Goal: Task Accomplishment & Management: Use online tool/utility

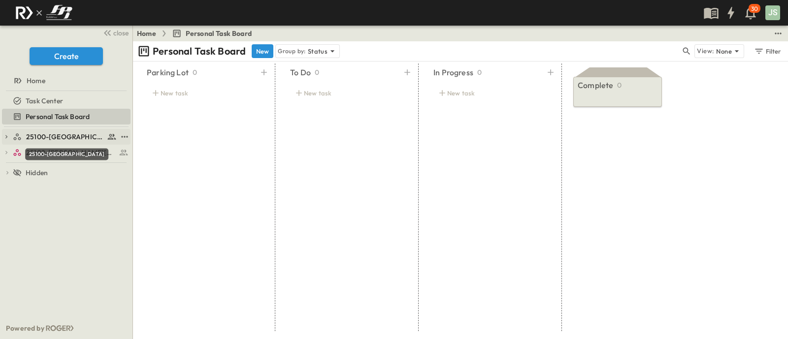
click at [52, 135] on span "25100-[GEOGRAPHIC_DATA]" at bounding box center [65, 137] width 78 height 10
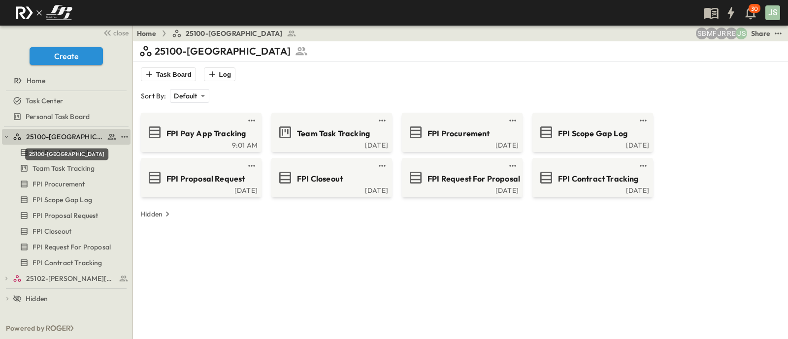
click at [59, 132] on span "25100-[GEOGRAPHIC_DATA]" at bounding box center [65, 137] width 78 height 10
click at [7, 136] on icon "button" at bounding box center [6, 136] width 7 height 7
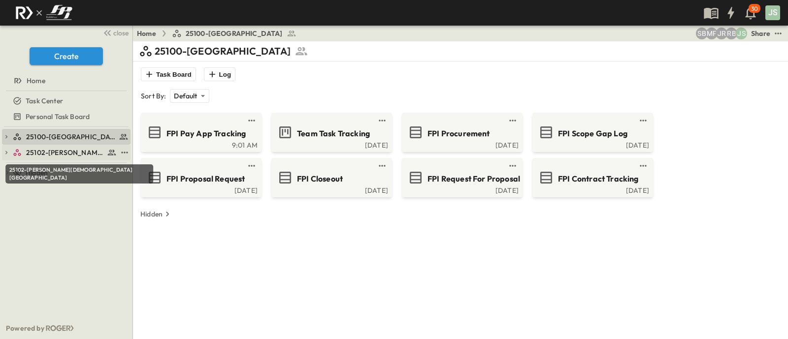
click at [37, 154] on span "25102-[PERSON_NAME][DEMOGRAPHIC_DATA][GEOGRAPHIC_DATA]" at bounding box center [65, 153] width 78 height 10
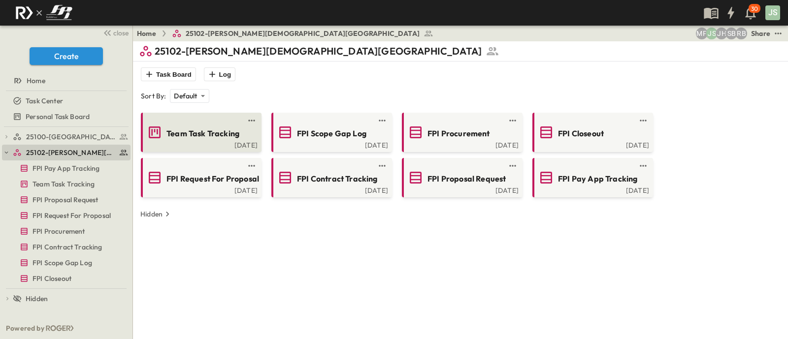
click at [223, 139] on div "Team Task Tracking" at bounding box center [200, 133] width 107 height 16
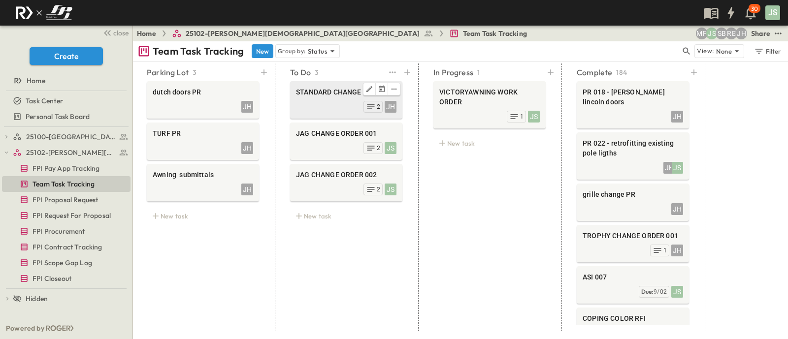
click at [308, 110] on div "JH 2" at bounding box center [346, 106] width 100 height 14
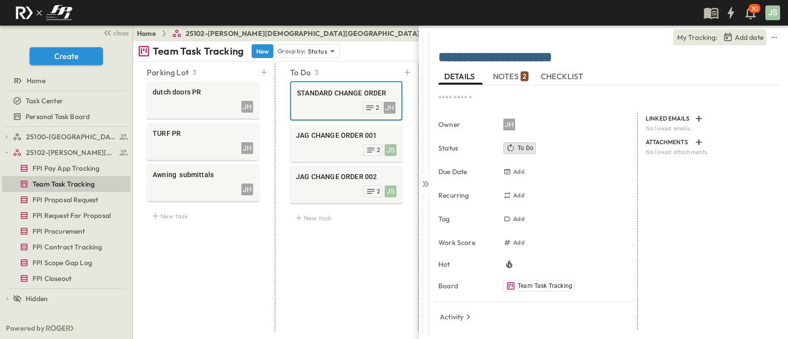
click at [502, 69] on button "NOTES 2" at bounding box center [511, 77] width 44 height 16
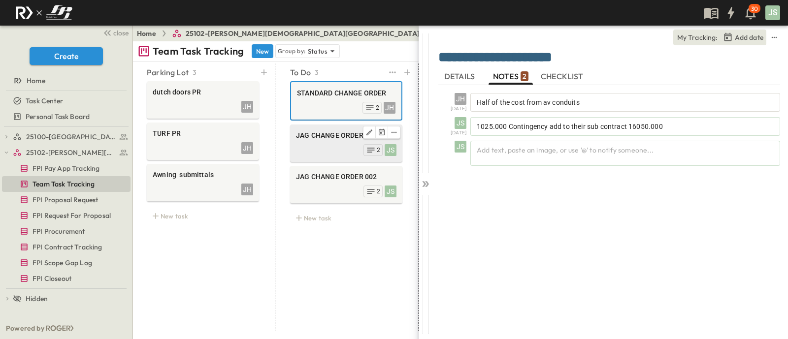
click at [309, 144] on div "JS 2" at bounding box center [346, 149] width 100 height 14
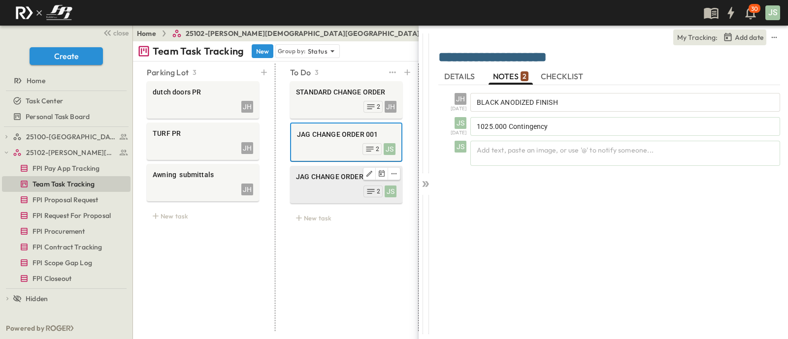
click at [327, 190] on div "JS 2" at bounding box center [346, 191] width 100 height 14
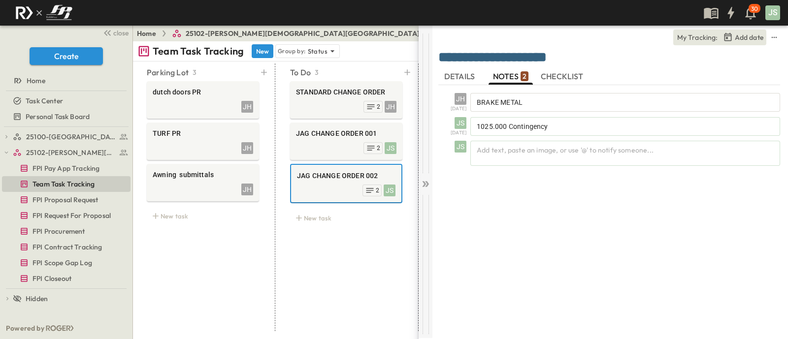
click at [426, 187] on icon at bounding box center [426, 184] width 10 height 10
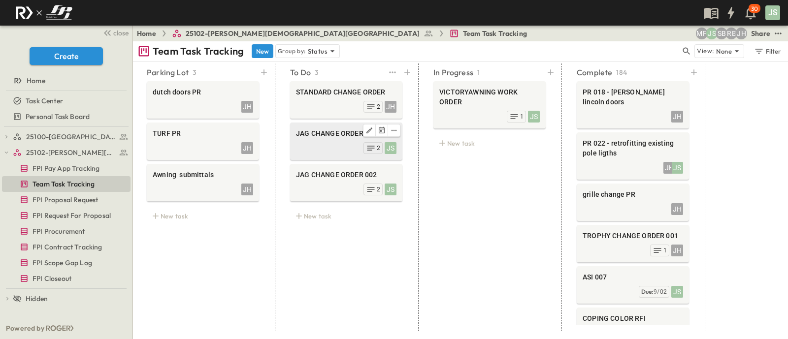
click at [326, 140] on div "JS 2" at bounding box center [346, 147] width 100 height 14
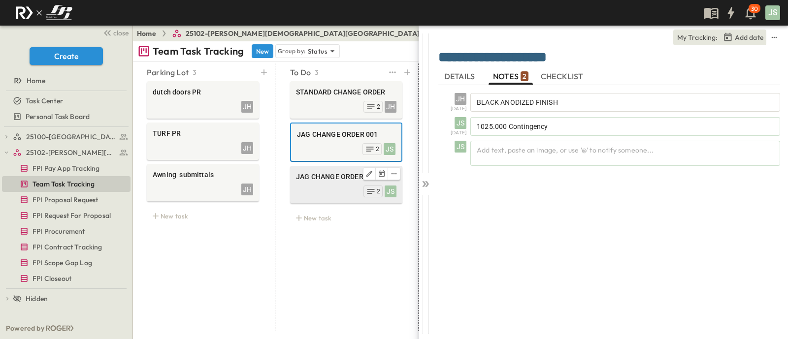
click at [335, 176] on span "JAG CHANGE ORDER 002" at bounding box center [346, 177] width 100 height 10
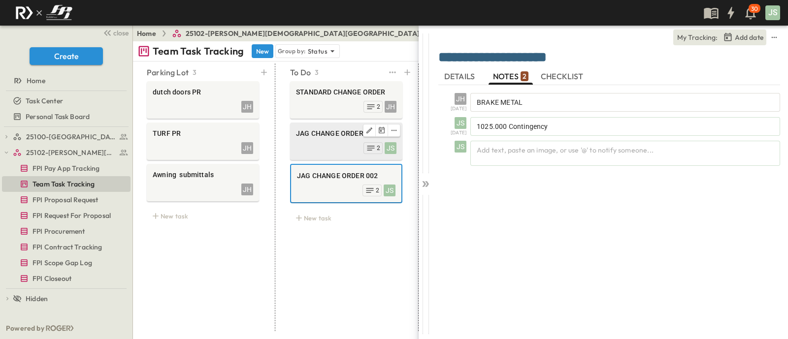
click at [323, 142] on div "JS 2" at bounding box center [346, 147] width 100 height 14
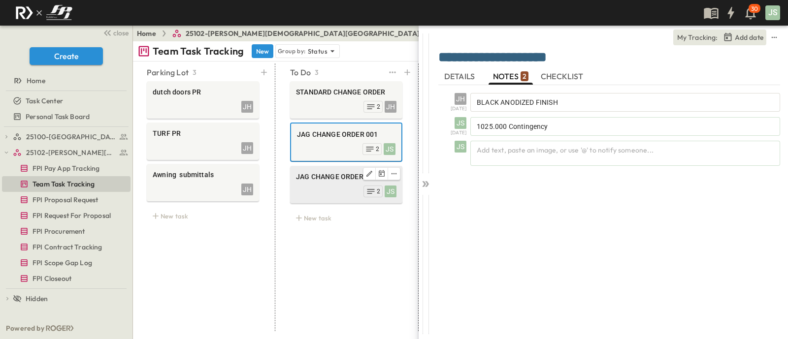
click at [323, 183] on div "JAG CHANGE ORDER 002" at bounding box center [346, 178] width 100 height 12
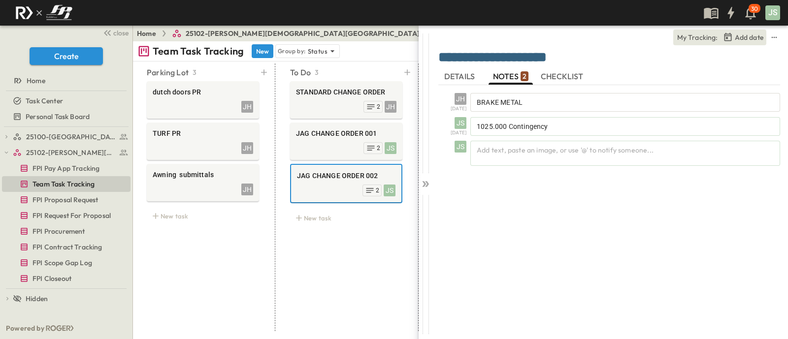
click at [459, 79] on span "DETAILS" at bounding box center [460, 76] width 33 height 9
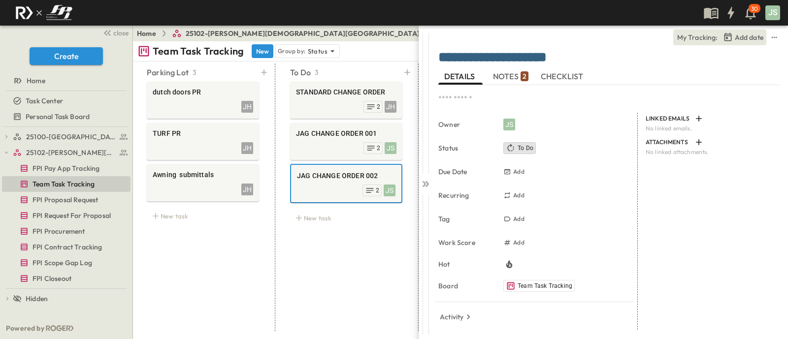
click at [513, 76] on span "NOTES 2" at bounding box center [510, 76] width 35 height 9
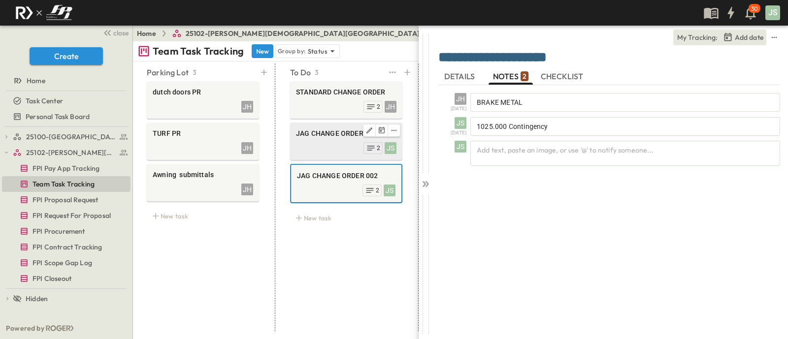
click at [320, 142] on div "JS 2" at bounding box center [346, 147] width 100 height 14
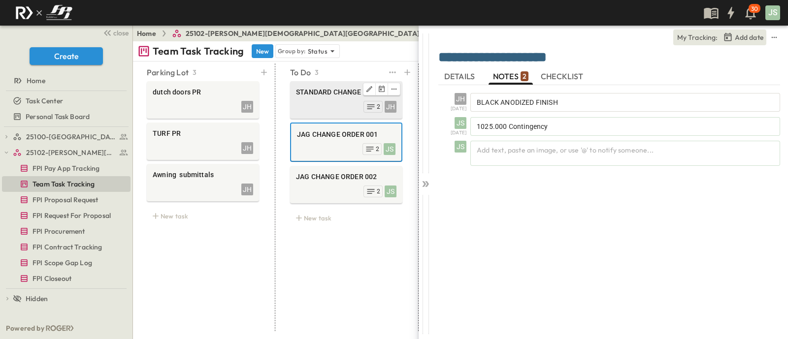
click at [336, 105] on div "JH 2" at bounding box center [346, 106] width 100 height 14
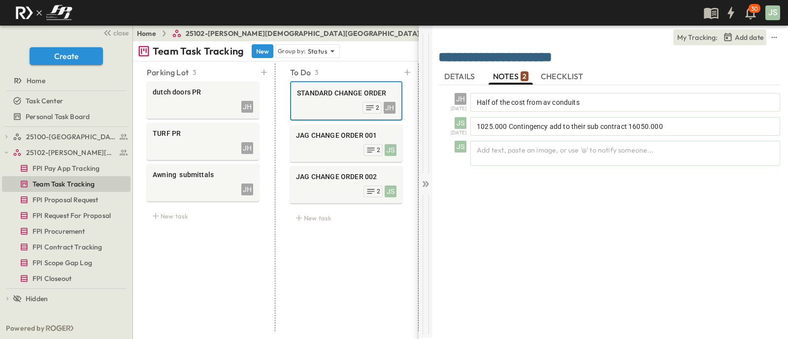
click at [426, 186] on icon at bounding box center [427, 184] width 4 height 6
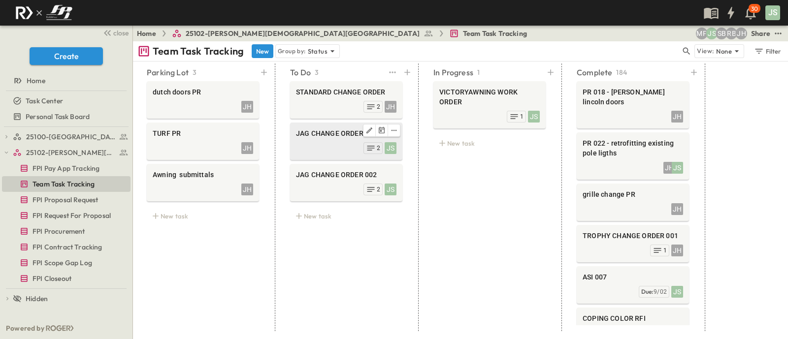
click at [320, 149] on div "JS 2" at bounding box center [346, 147] width 100 height 14
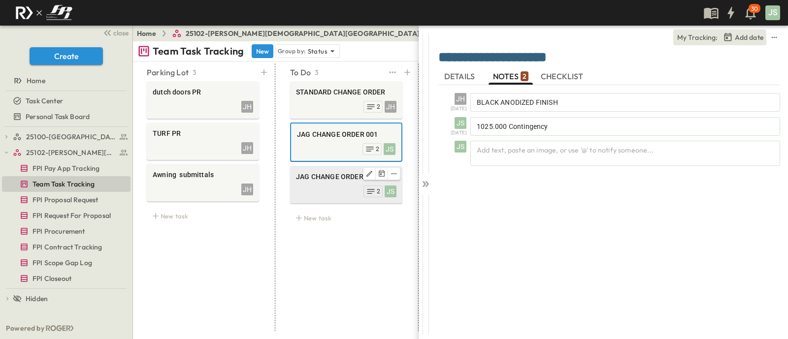
click at [320, 172] on span "JAG CHANGE ORDER 002" at bounding box center [346, 177] width 100 height 10
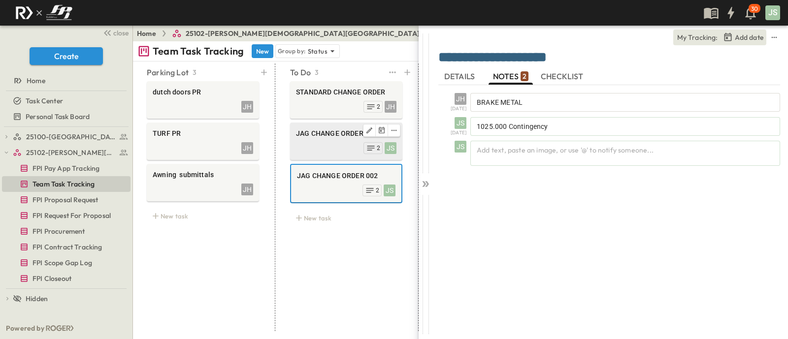
click at [311, 151] on div "JS 2" at bounding box center [346, 147] width 100 height 14
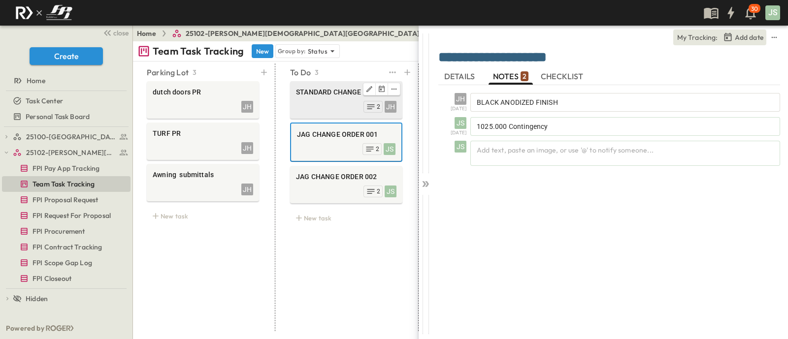
click at [300, 103] on div "JH 2" at bounding box center [346, 106] width 100 height 14
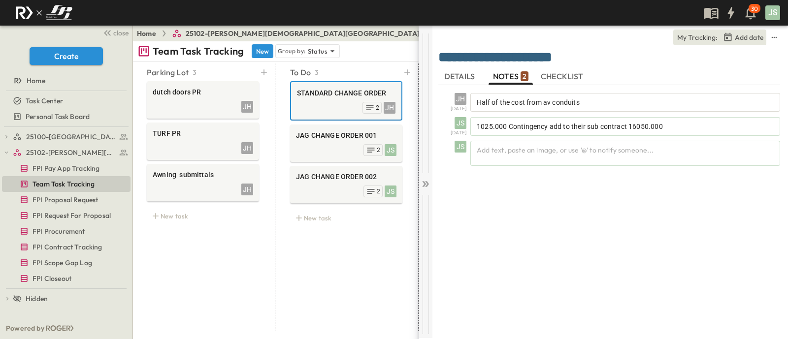
click at [427, 187] on icon at bounding box center [426, 184] width 10 height 10
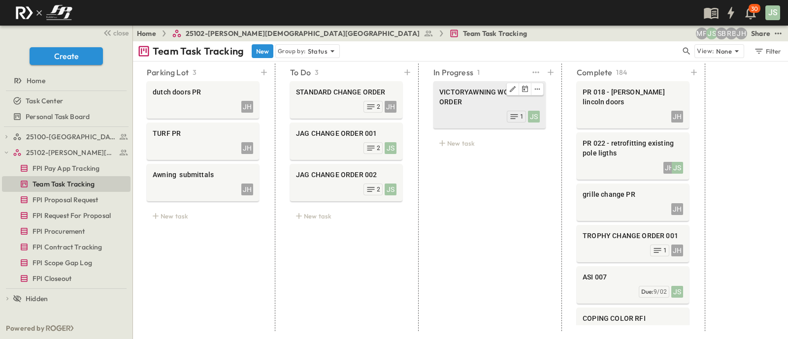
click at [466, 97] on span "VICTORYAWNING WORK ORDER" at bounding box center [489, 97] width 100 height 20
click at [466, 97] on body "30 JS close Create Home Task Center Personal Task Board 25100-Vanguard Prep Sch…" at bounding box center [394, 169] width 788 height 339
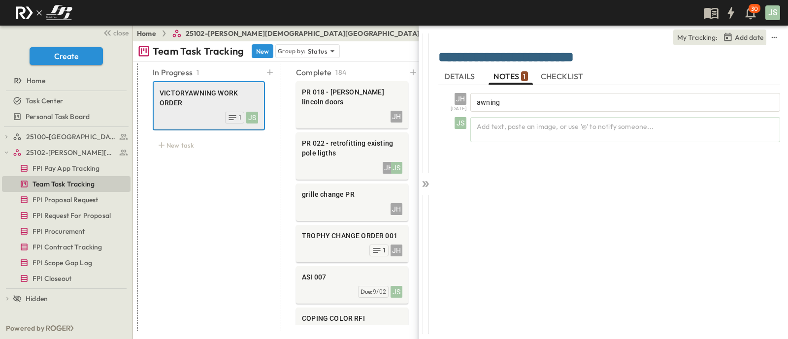
scroll to position [0, 281]
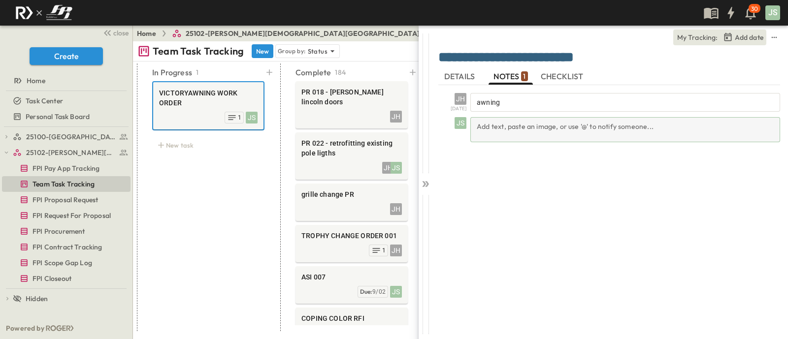
click at [507, 121] on div "Add text, paste an image, or use '@' to notify someone..." at bounding box center [625, 129] width 310 height 25
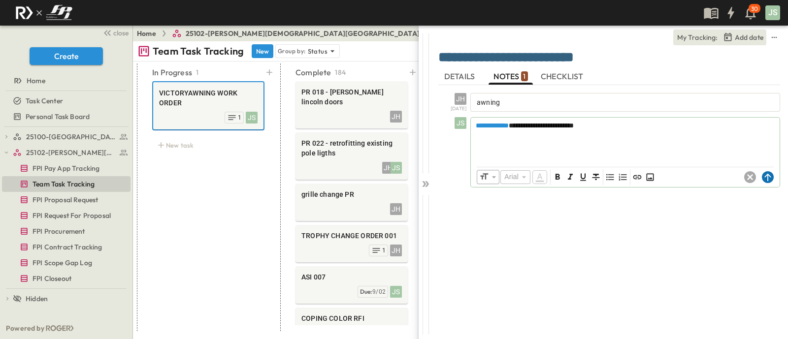
click at [763, 177] on circle at bounding box center [768, 177] width 12 height 12
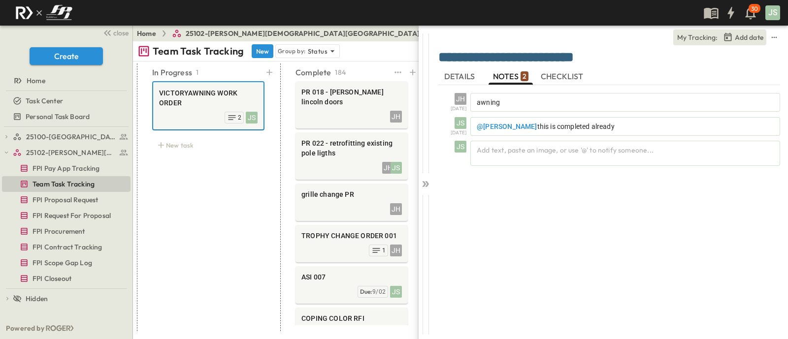
scroll to position [207, 0]
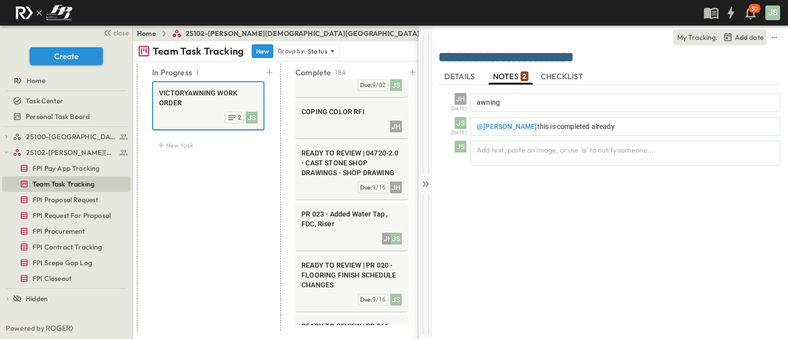
click at [422, 182] on icon at bounding box center [426, 184] width 10 height 10
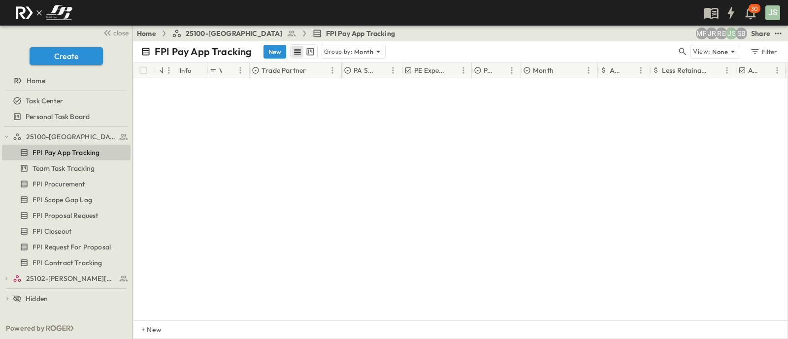
scroll to position [1105, 0]
